Goal: Navigation & Orientation: Find specific page/section

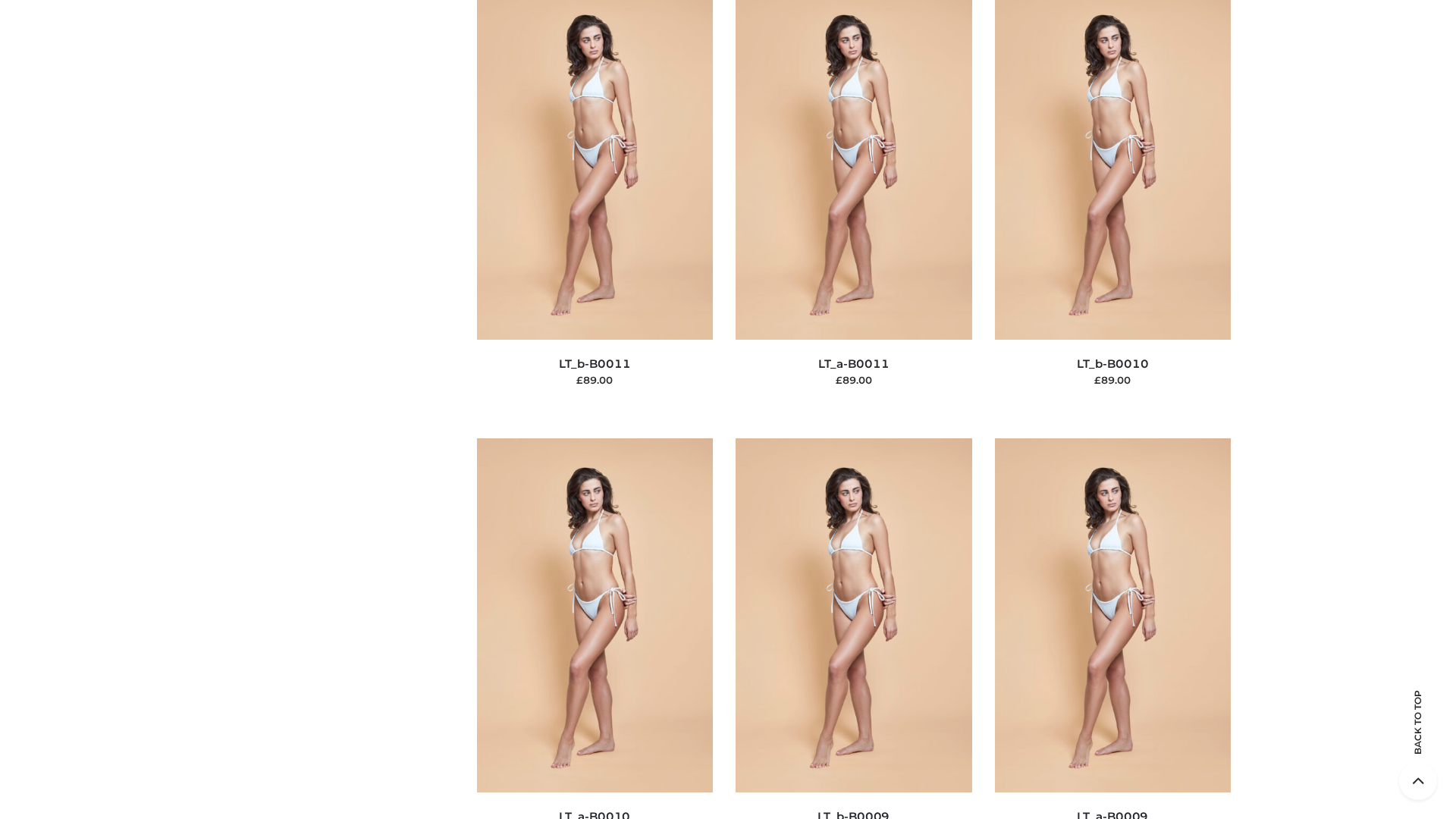
scroll to position [6811, 0]
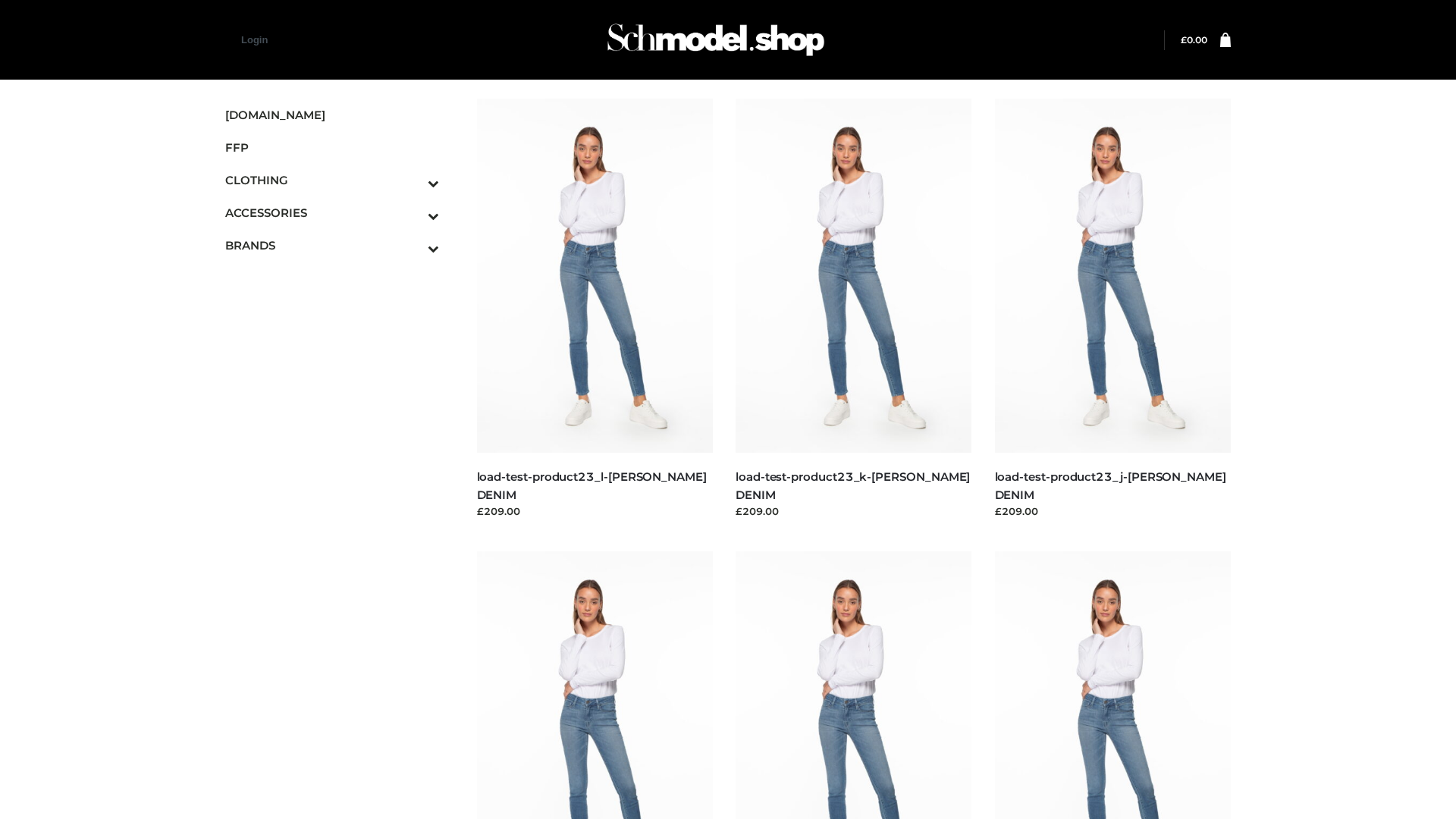
scroll to position [1330, 0]
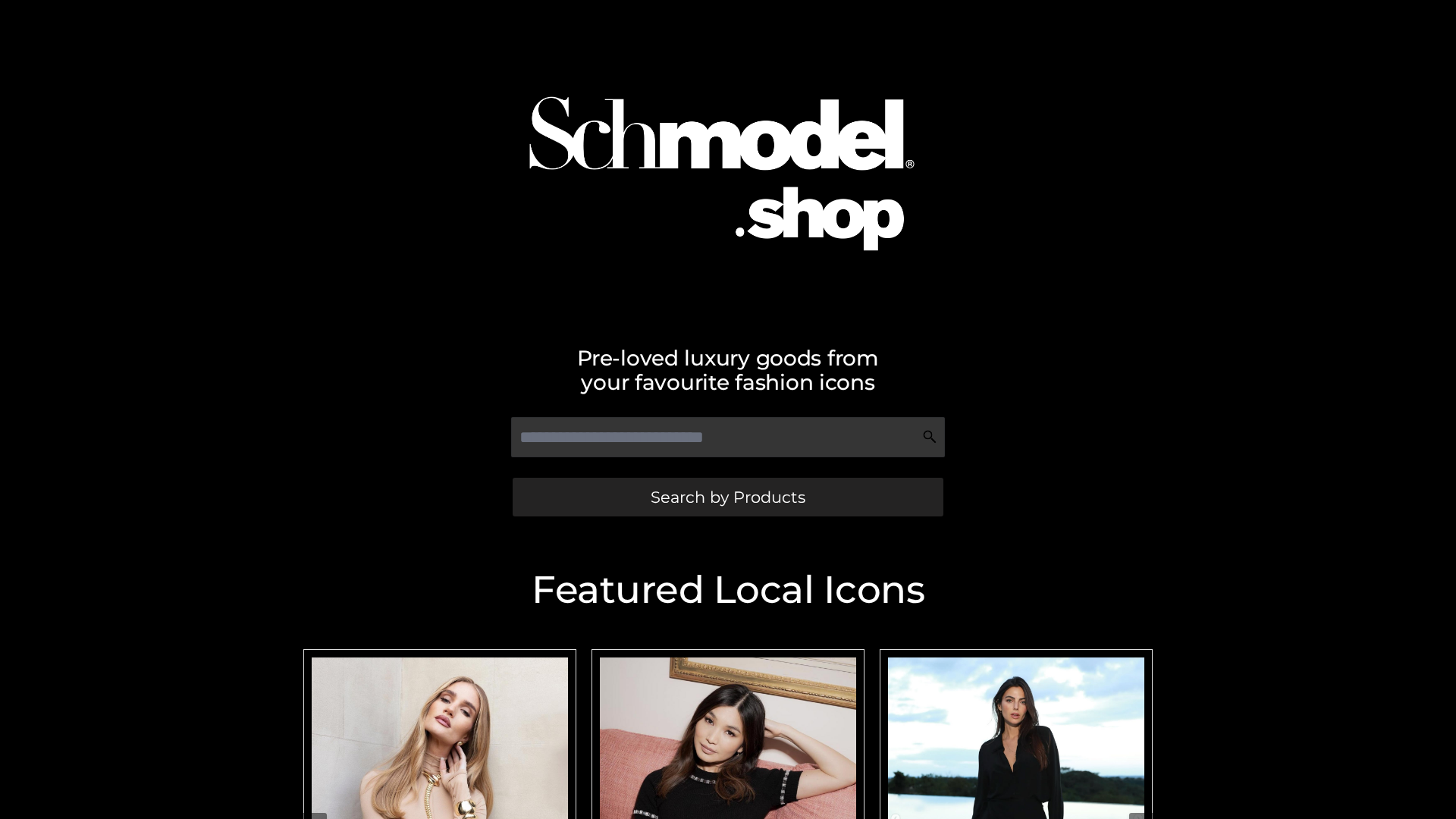
click at [728, 496] on span "Search by Products" at bounding box center [728, 496] width 155 height 16
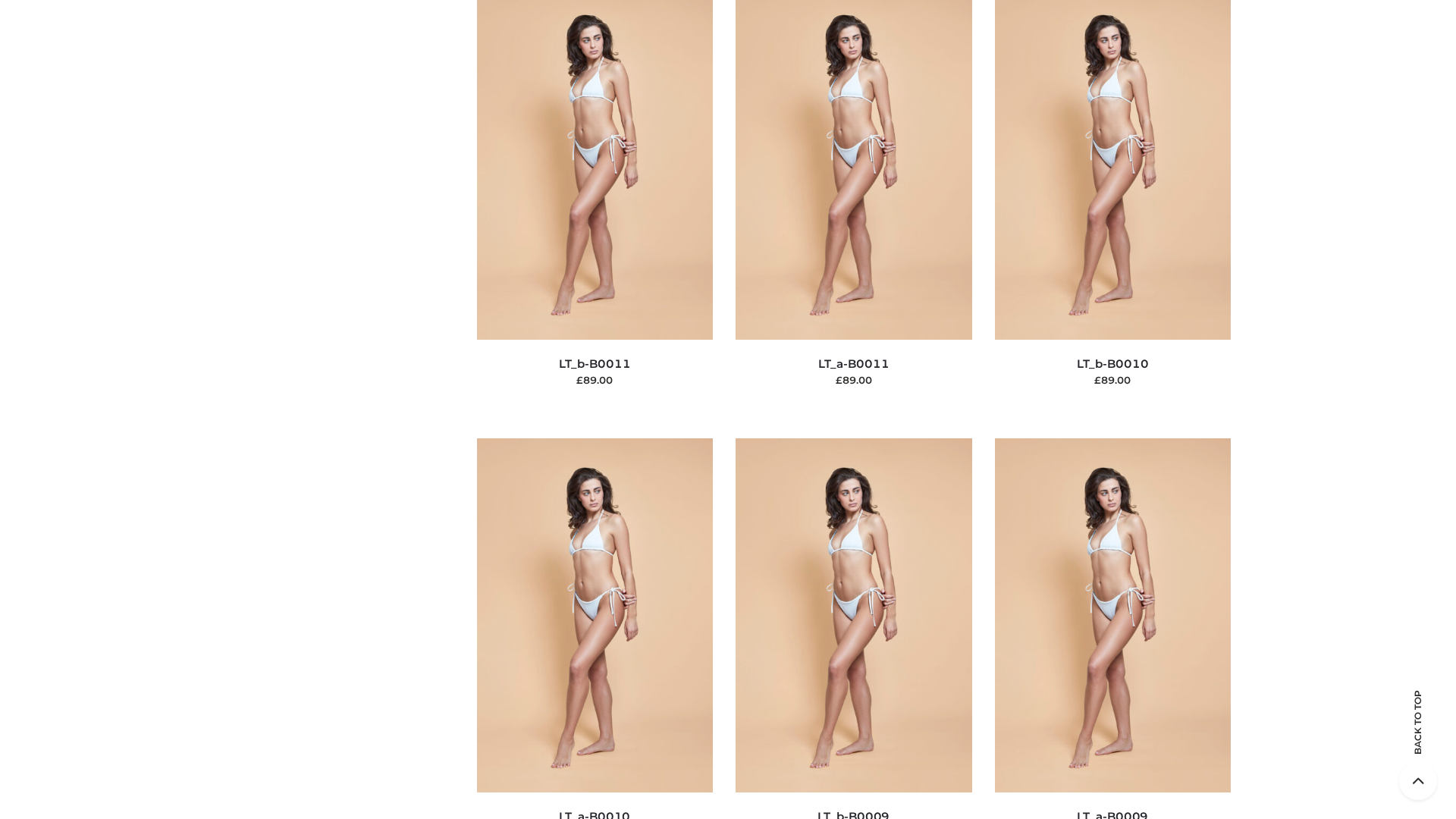
scroll to position [6811, 0]
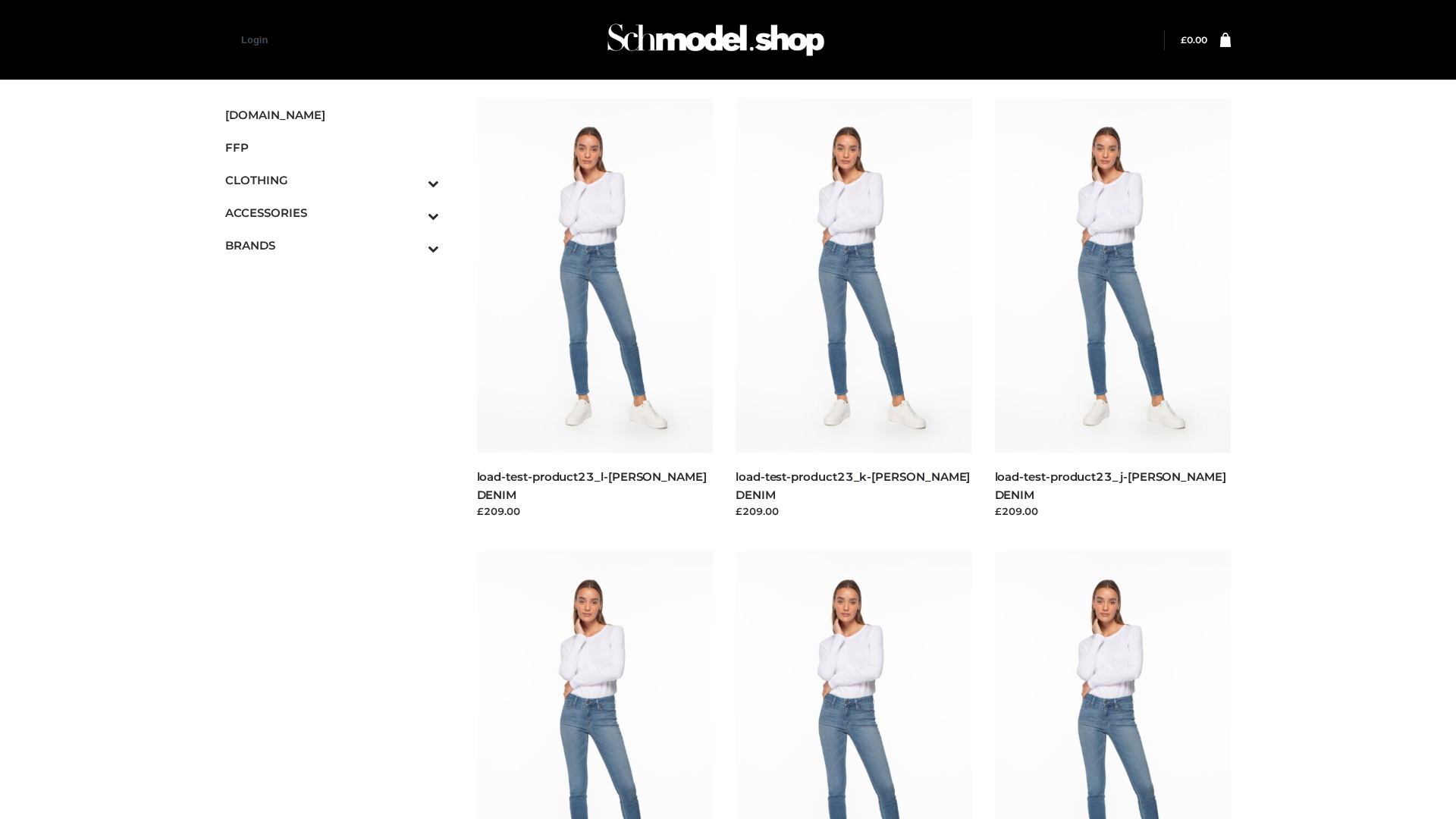
scroll to position [1330, 0]
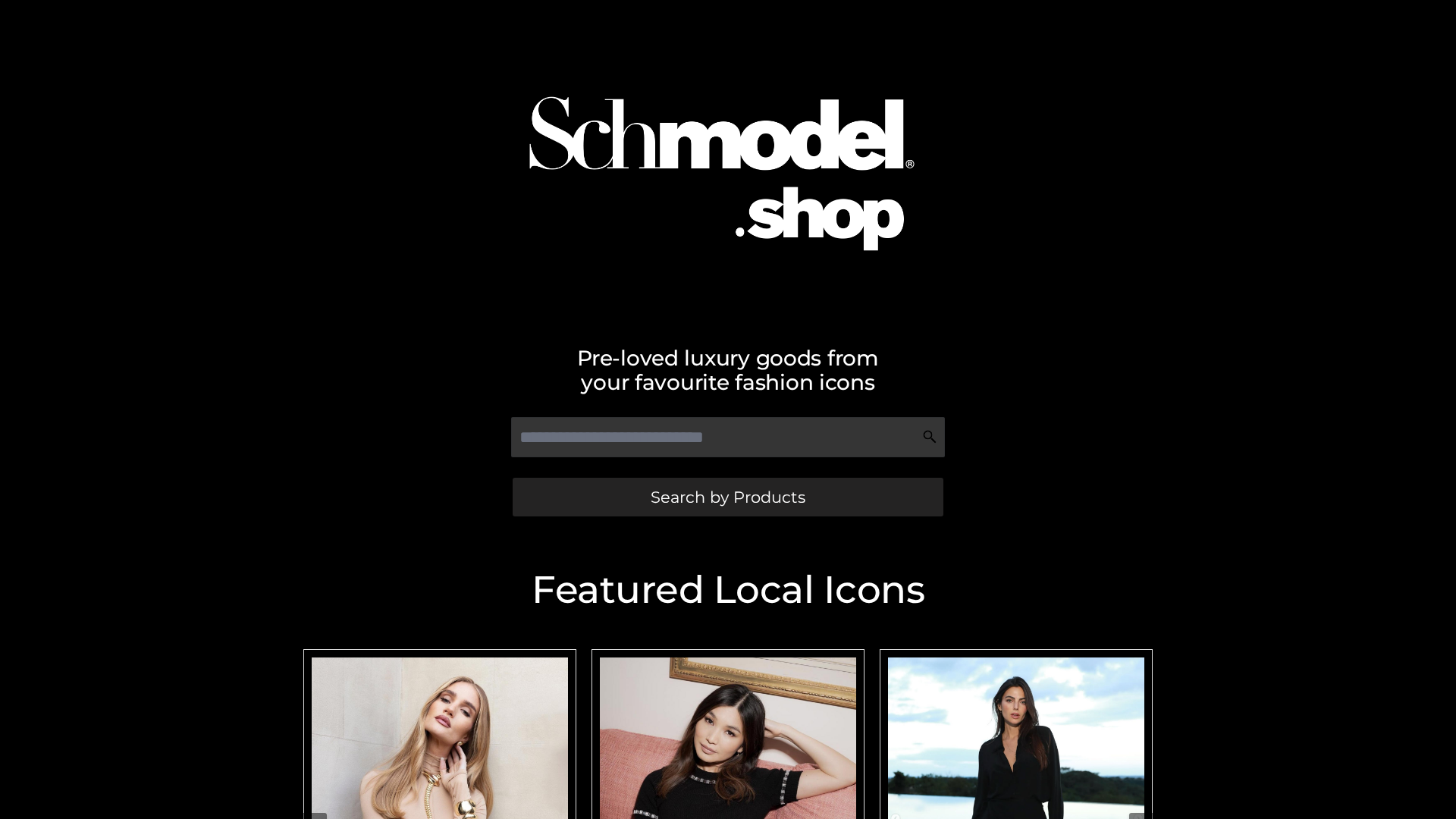
click at [728, 496] on span "Search by Products" at bounding box center [728, 496] width 155 height 16
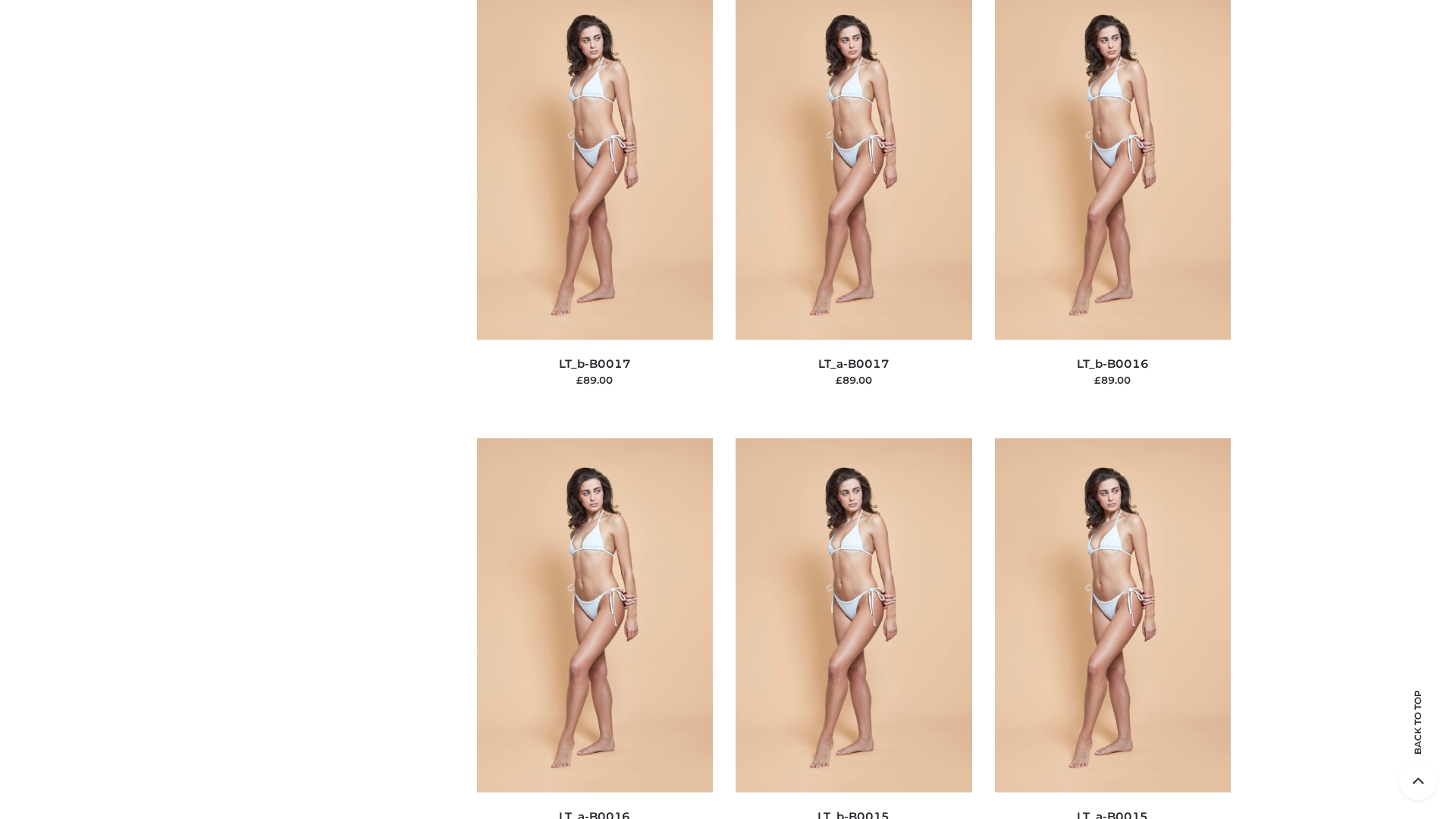
scroll to position [4984, 0]
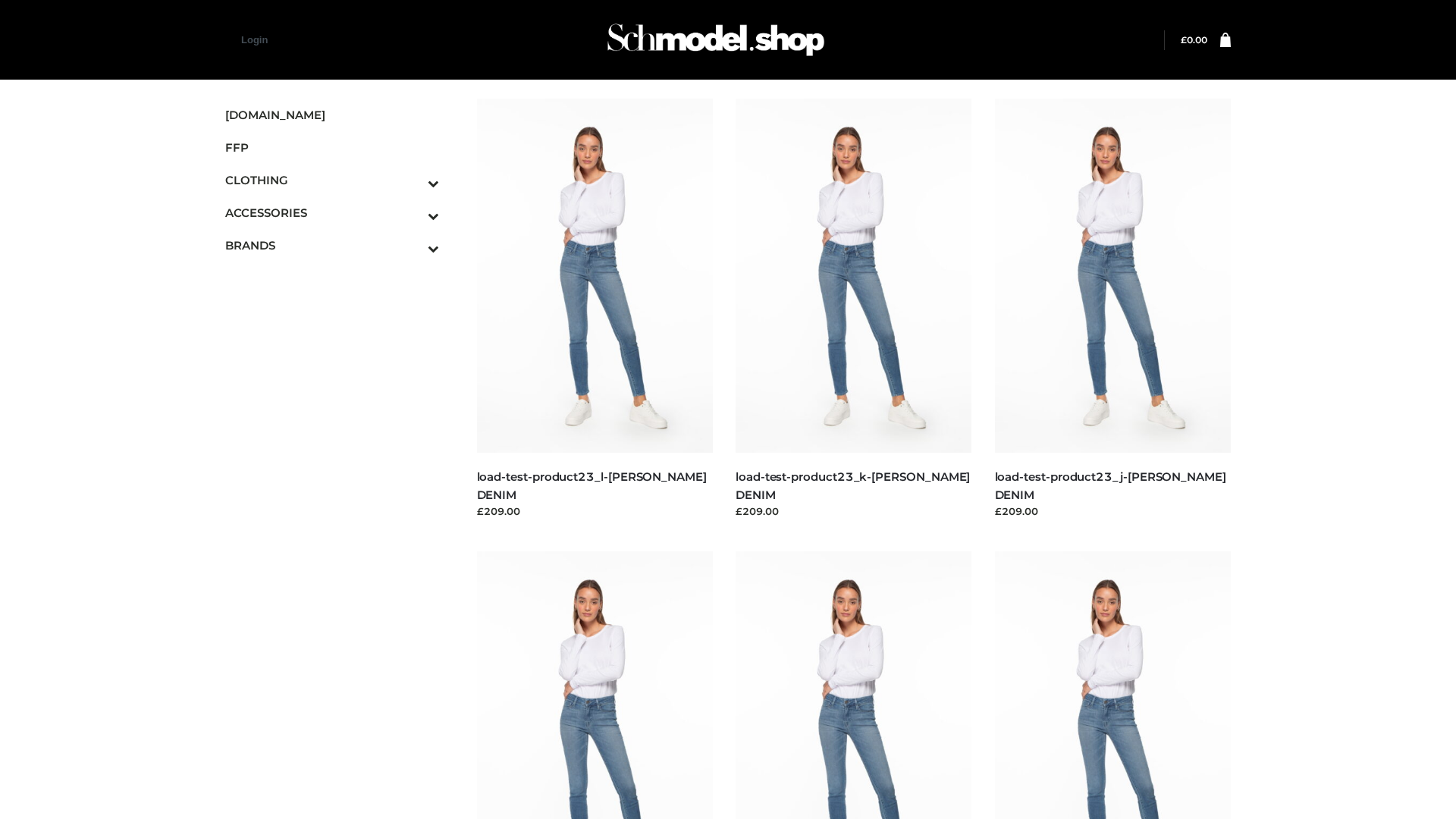
scroll to position [1330, 0]
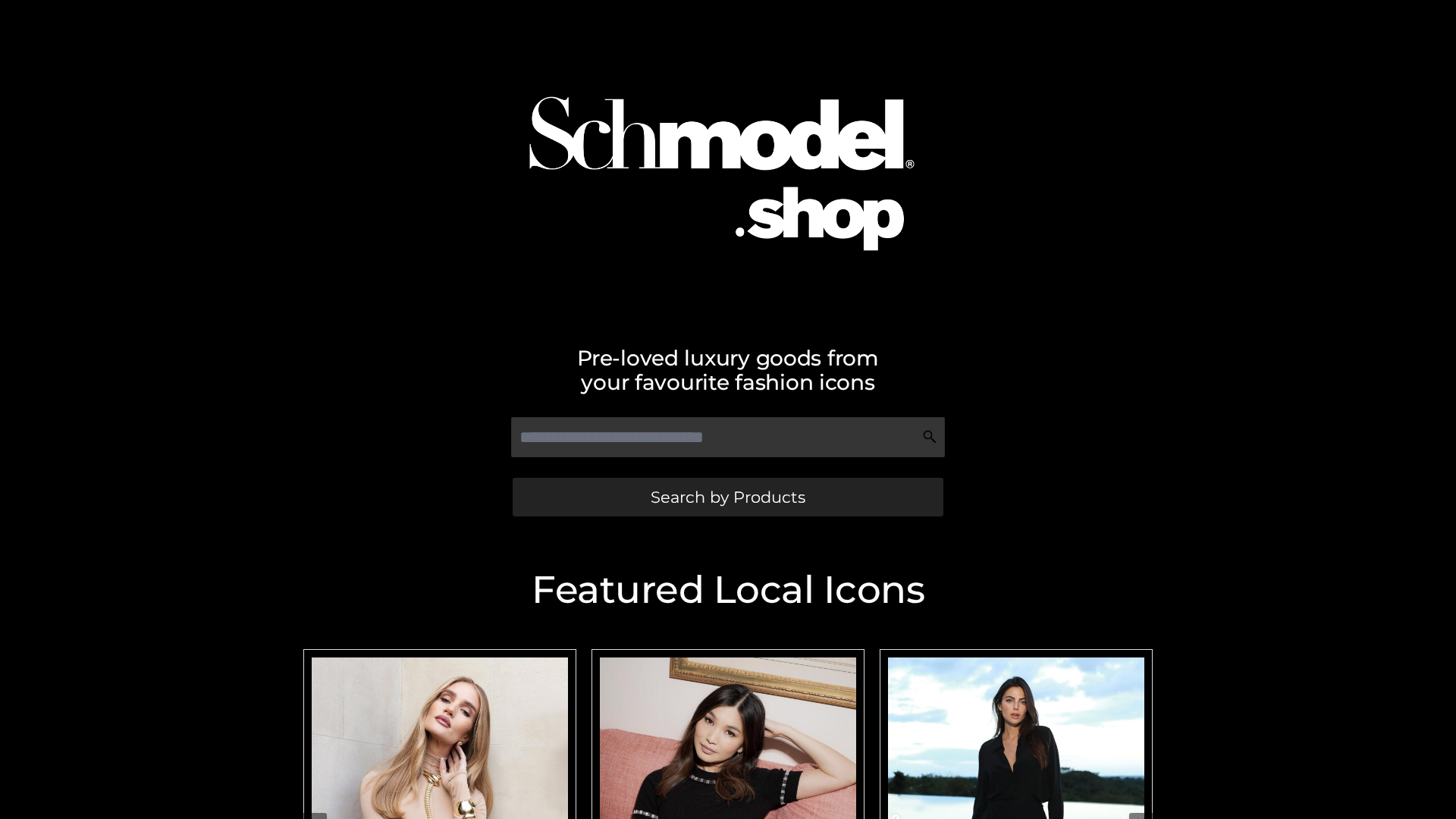
click at [728, 496] on span "Search by Products" at bounding box center [728, 496] width 155 height 16
